Goal: Task Accomplishment & Management: Complete application form

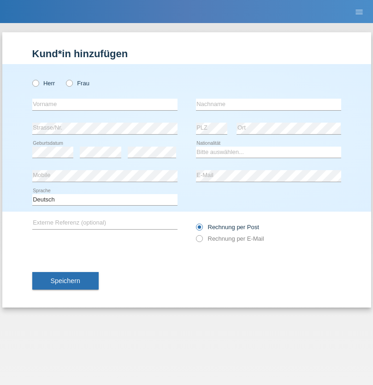
radio input "true"
click at [105, 104] on input "text" at bounding box center [104, 105] width 145 height 12
type input "Rebekka"
click at [268, 104] on input "text" at bounding box center [268, 105] width 145 height 12
type input "Hager"
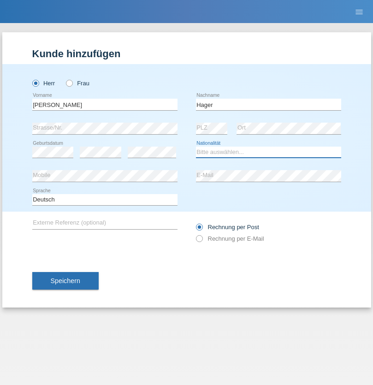
select select "CH"
radio input "true"
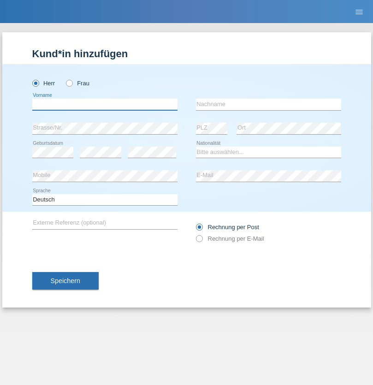
click at [105, 104] on input "text" at bounding box center [104, 105] width 145 height 12
type input "Robert"
click at [268, 104] on input "text" at bounding box center [268, 105] width 145 height 12
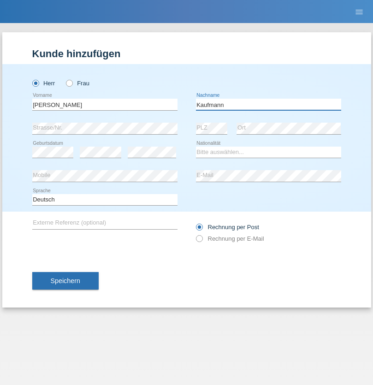
type input "[PERSON_NAME]"
select select "DE"
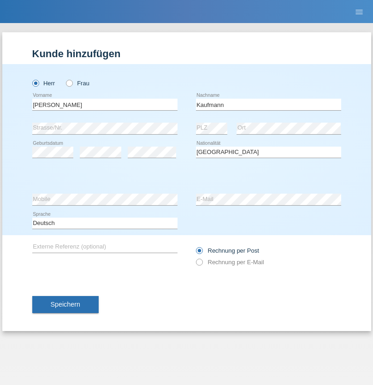
select select "C"
select select "01"
select select "03"
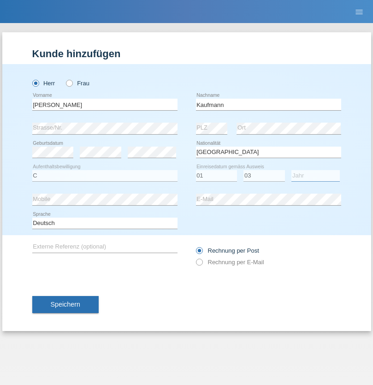
select select "2013"
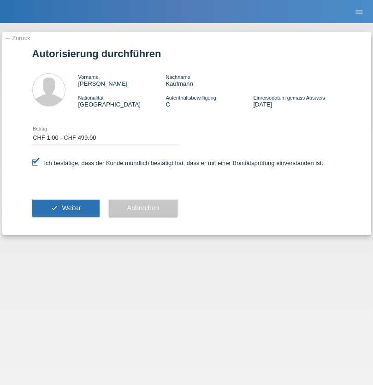
select select "1"
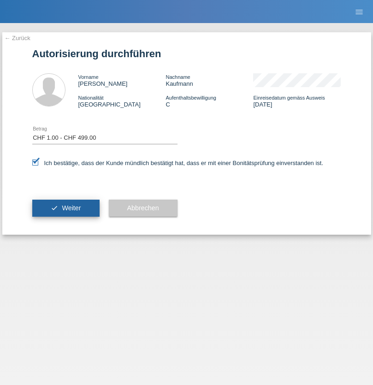
click at [65, 208] on span "Weiter" at bounding box center [71, 207] width 19 height 7
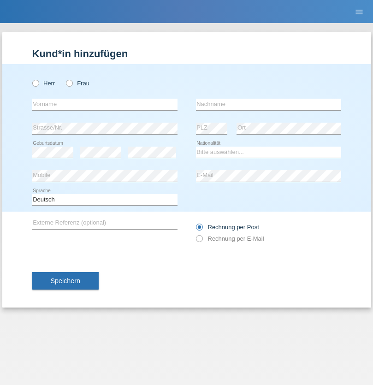
radio input "true"
click at [105, 104] on input "text" at bounding box center [104, 105] width 145 height 12
type input "20.05.1956"
click at [268, 104] on input "text" at bounding box center [268, 105] width 145 height 12
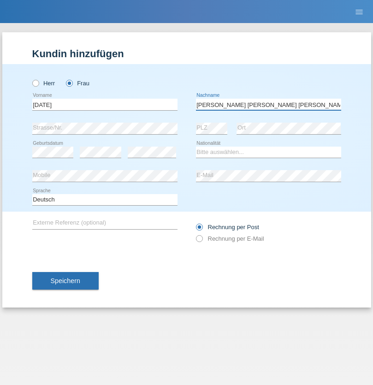
type input "Hefti rodrigues teixeira"
select select "CH"
